Goal: Find specific page/section: Locate a particular part of the current website

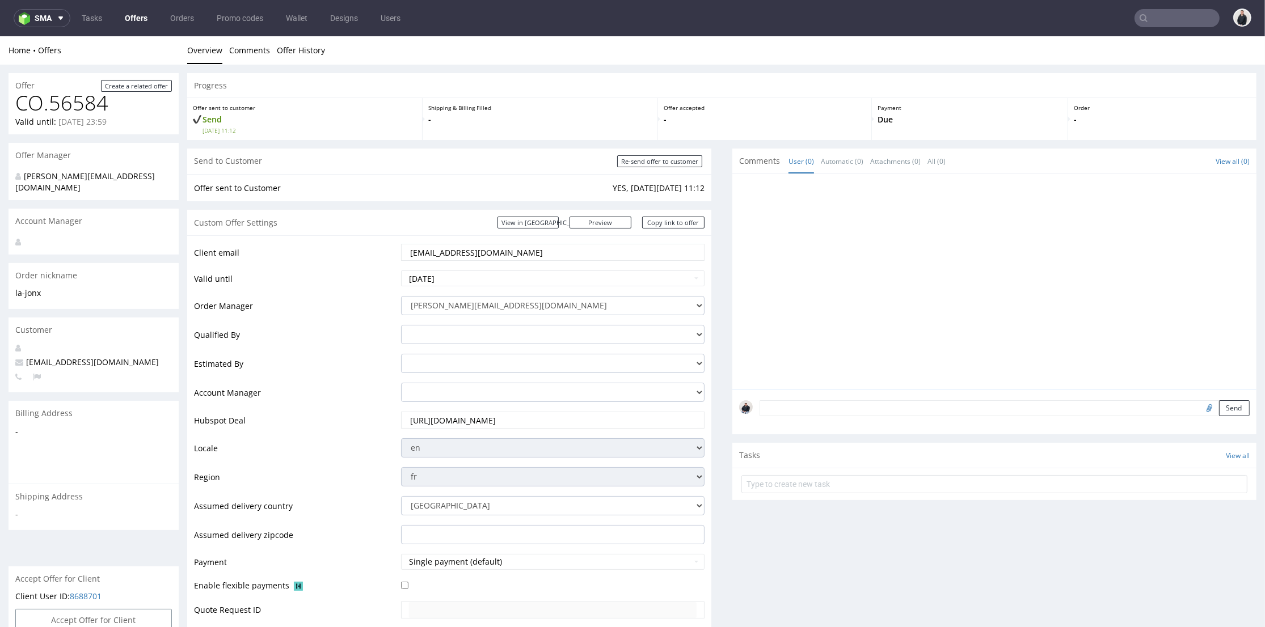
scroll to position [378, 0]
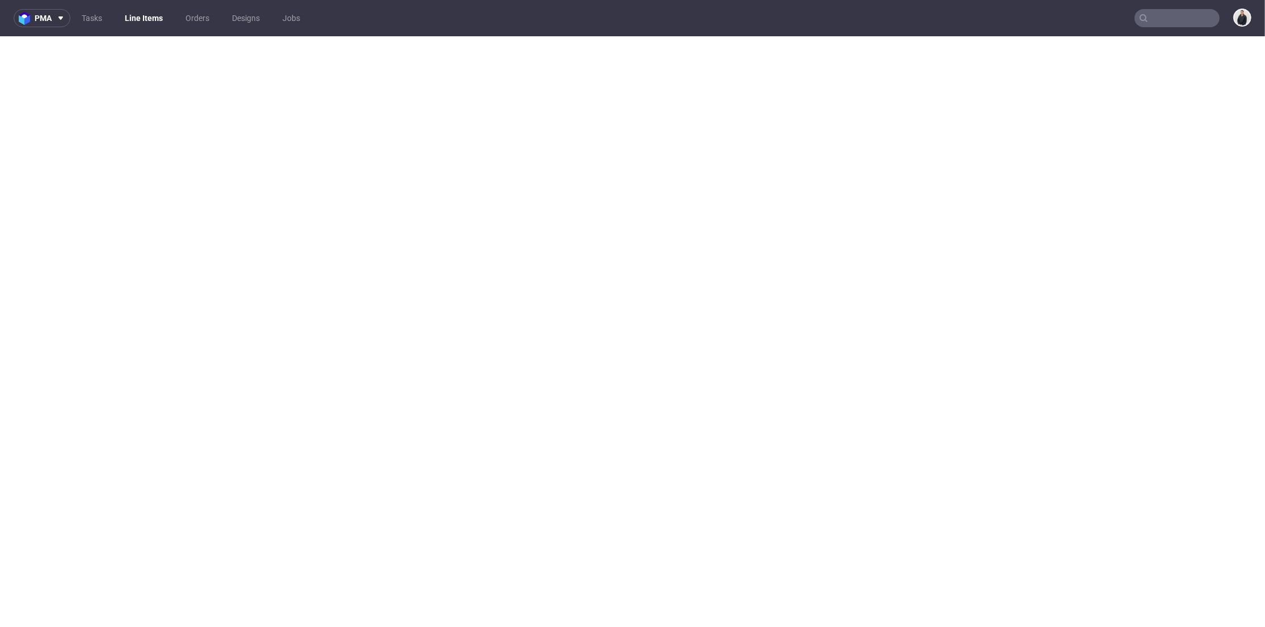
select select "in_progress"
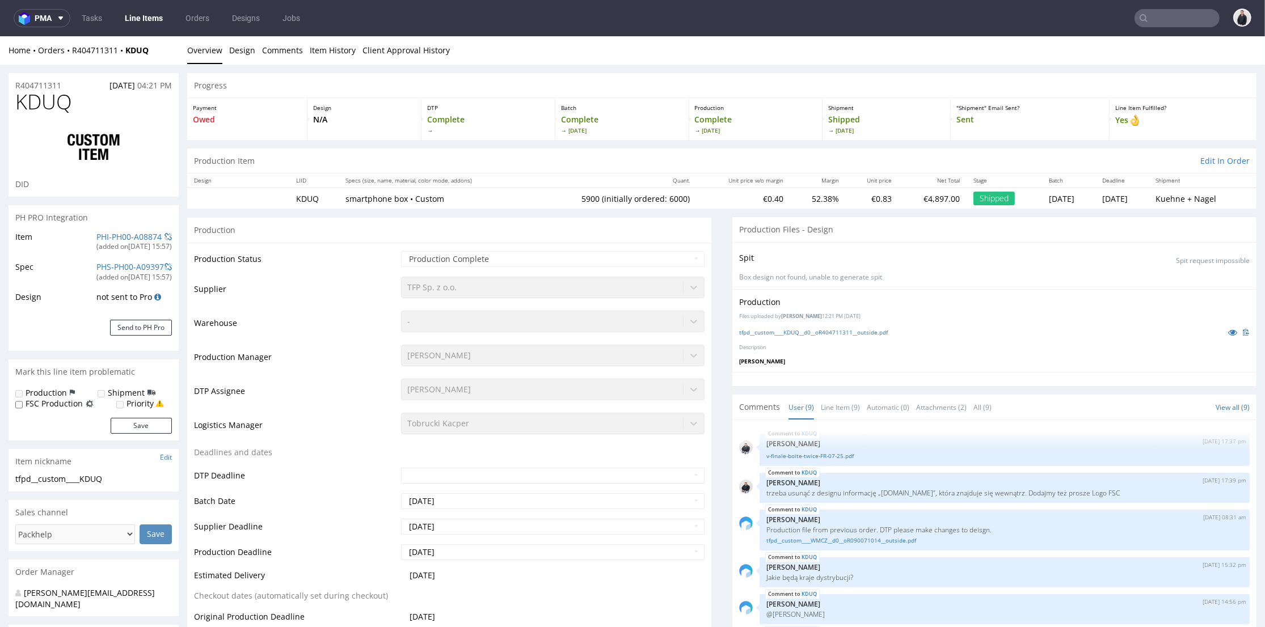
scroll to position [151, 0]
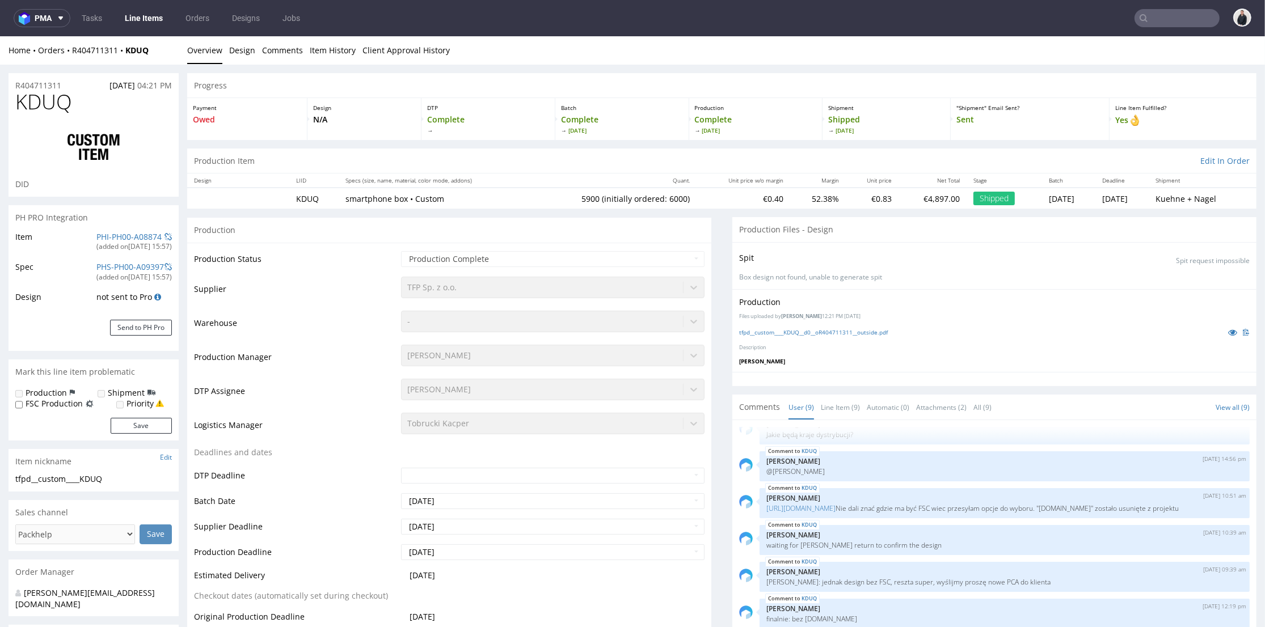
click at [1149, 20] on input "text" at bounding box center [1176, 18] width 85 height 18
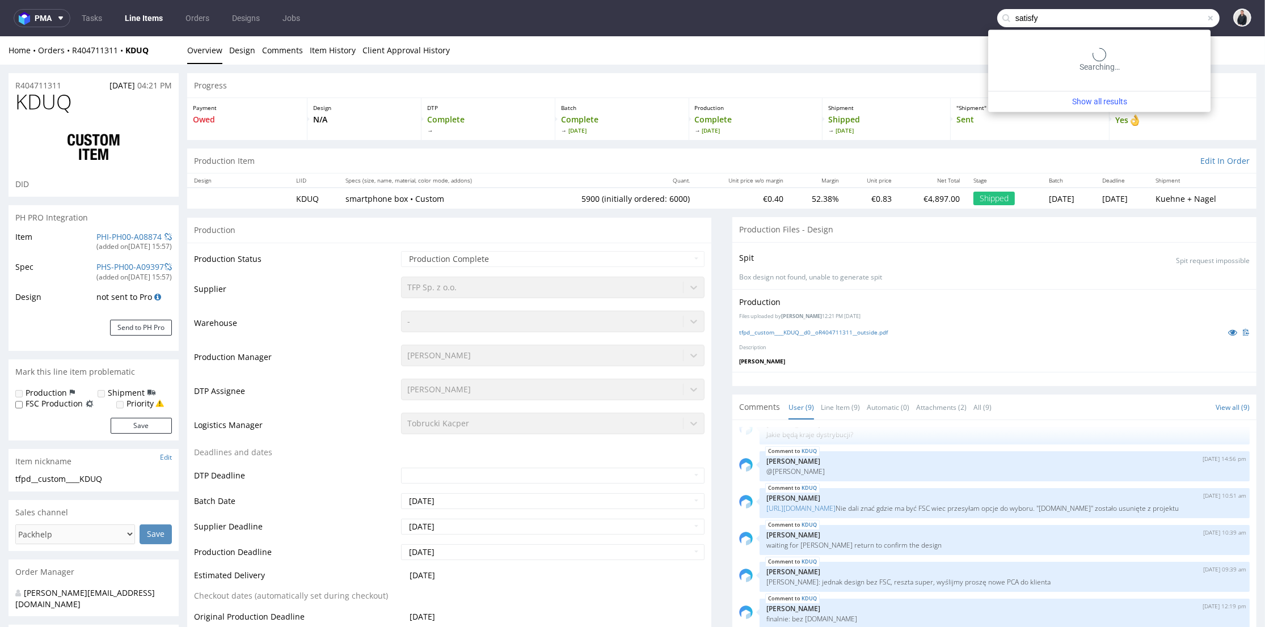
type input "satisfy"
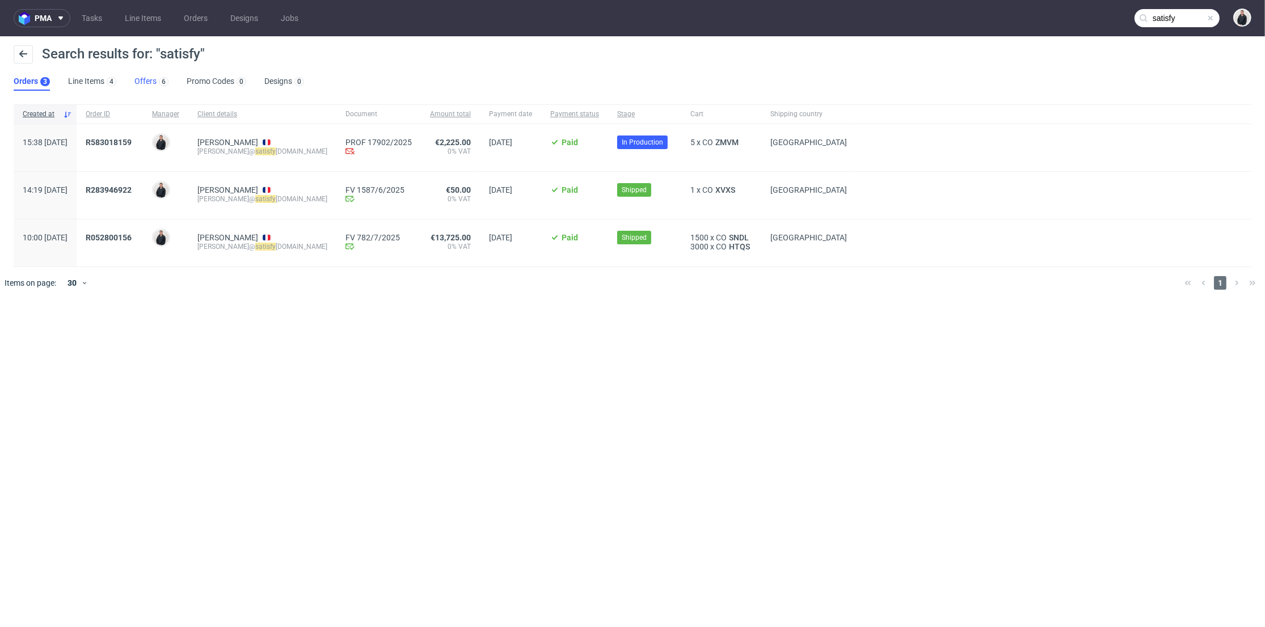
click at [142, 77] on link "Offers 6" at bounding box center [151, 82] width 34 height 18
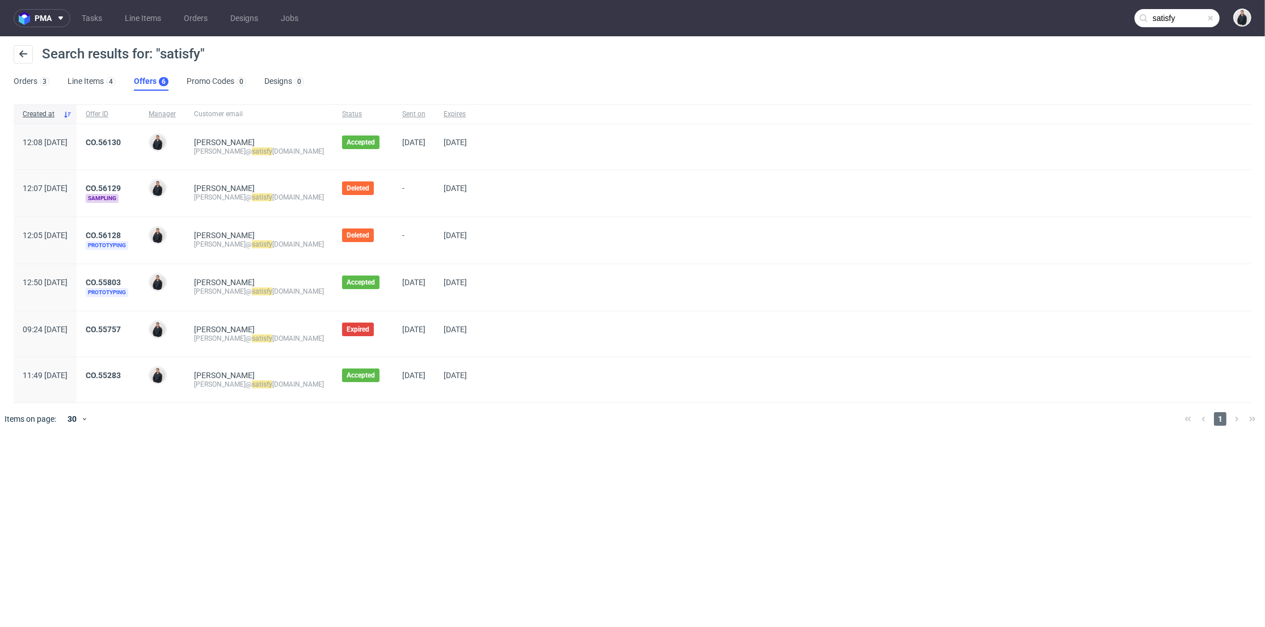
click at [130, 332] on span "CO.55757" at bounding box center [108, 334] width 45 height 18
click at [121, 328] on link "CO.55757" at bounding box center [103, 329] width 35 height 9
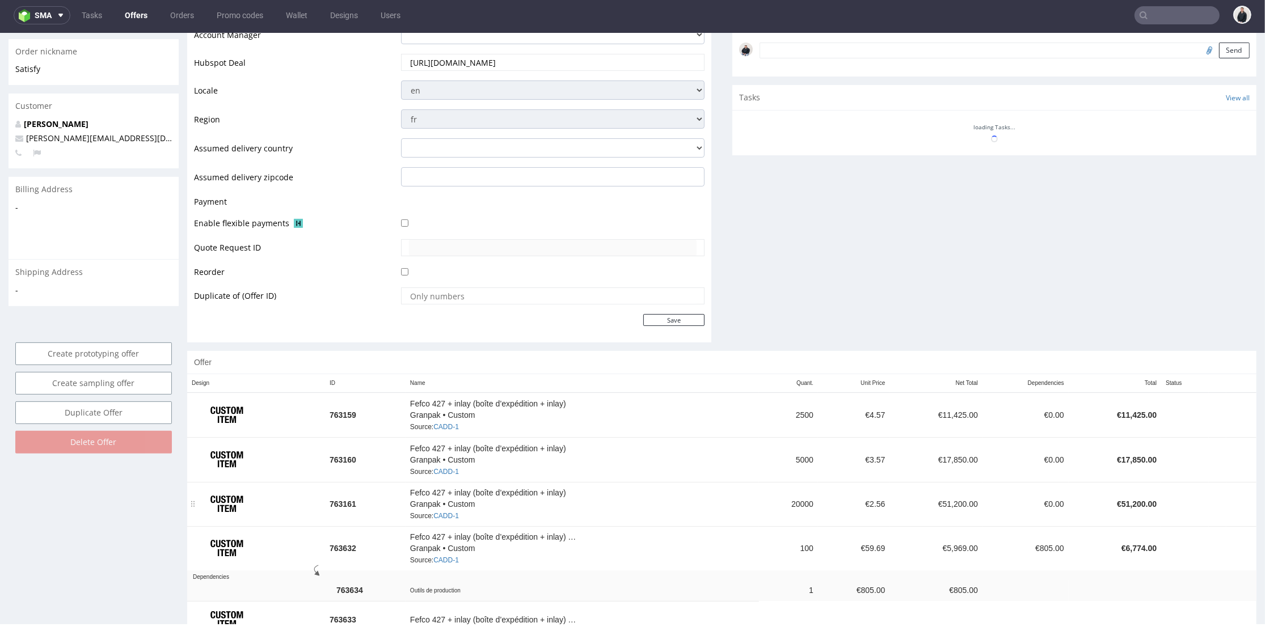
scroll to position [441, 0]
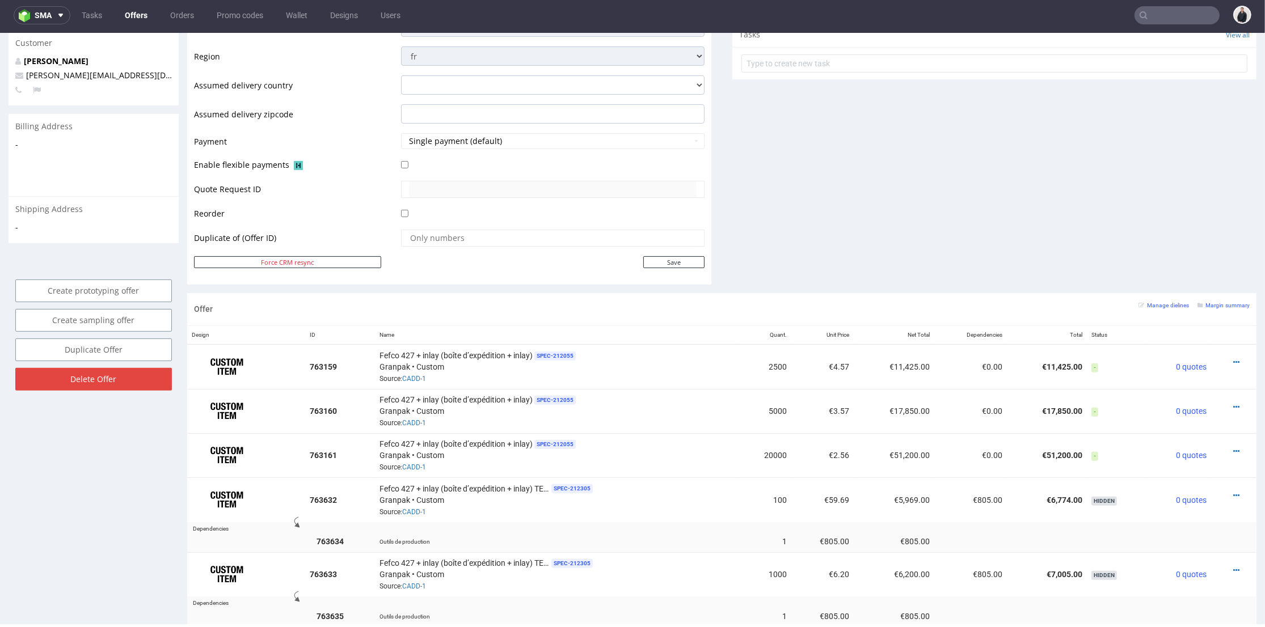
click at [1212, 306] on small "Margin summary" at bounding box center [1223, 305] width 52 height 6
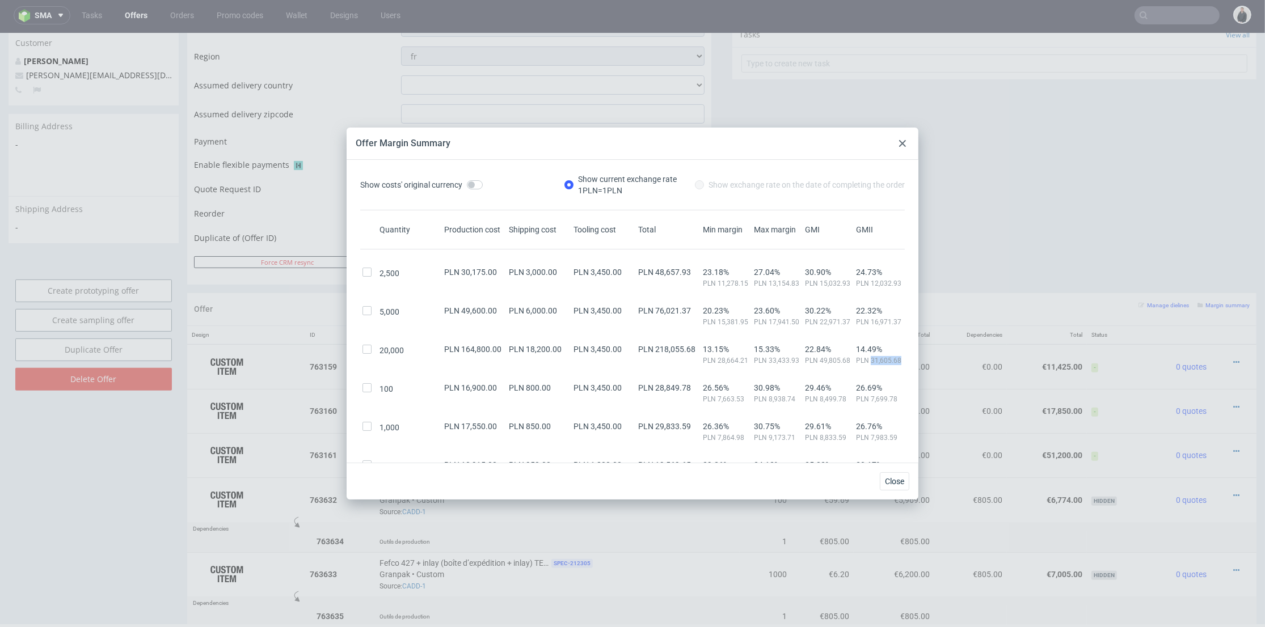
drag, startPoint x: 861, startPoint y: 359, endPoint x: 890, endPoint y: 360, distance: 29.5
click at [890, 360] on span "PLN 31,605.68" at bounding box center [879, 360] width 46 height 9
copy span "31,605.68"
drag, startPoint x: 904, startPoint y: 141, endPoint x: 910, endPoint y: 160, distance: 20.6
click at [904, 141] on use at bounding box center [902, 143] width 7 height 7
